Goal: Find specific page/section: Find specific page/section

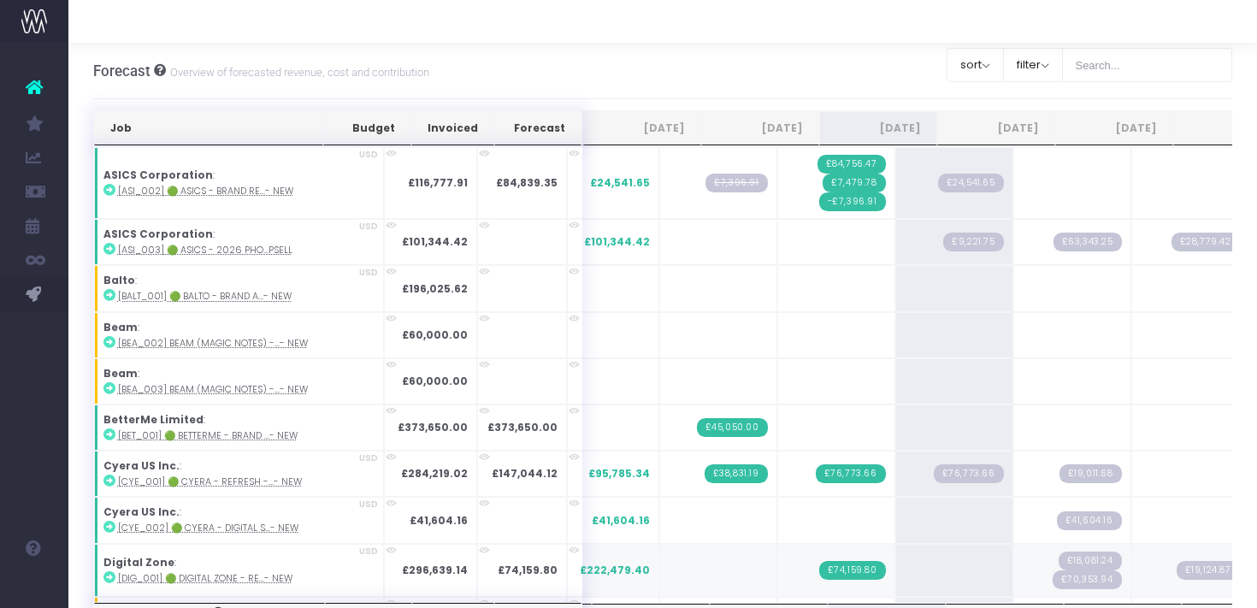
scroll to position [357, 0]
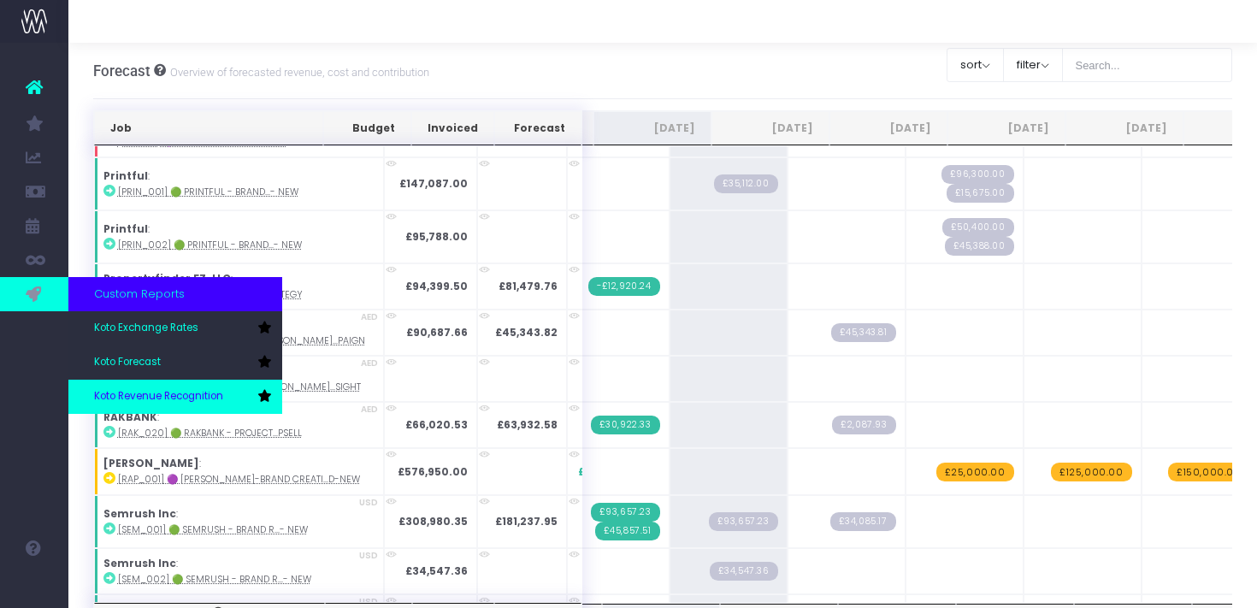
click at [139, 392] on span "Koto Revenue Recognition" at bounding box center [158, 396] width 129 height 15
